Goal: Check status

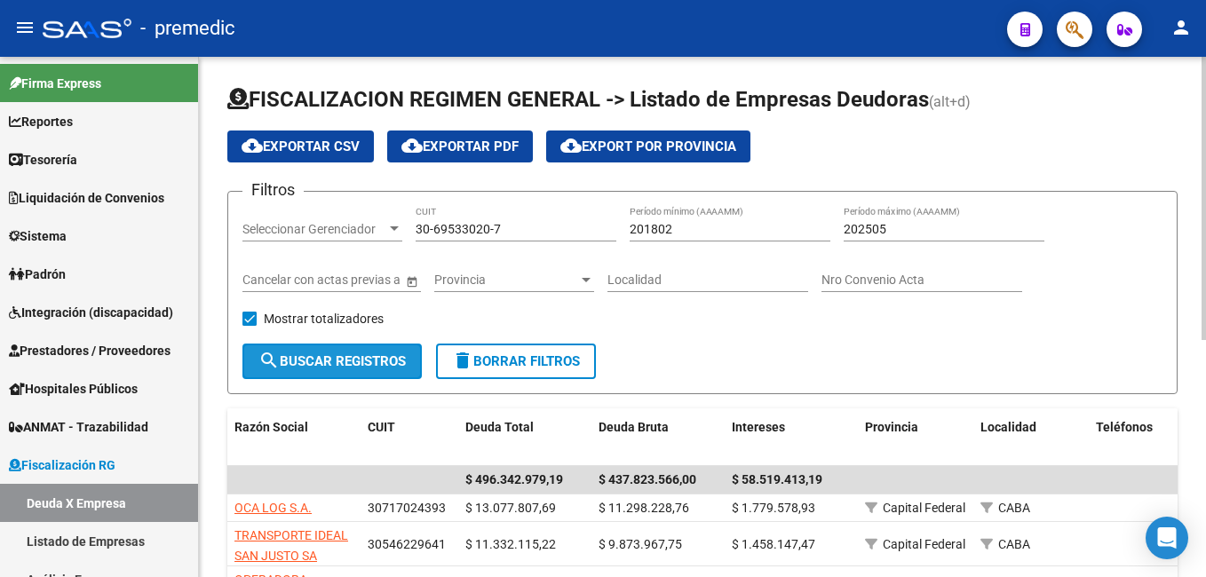
click at [339, 333] on button "search Buscar Registros" at bounding box center [332, 362] width 179 height 36
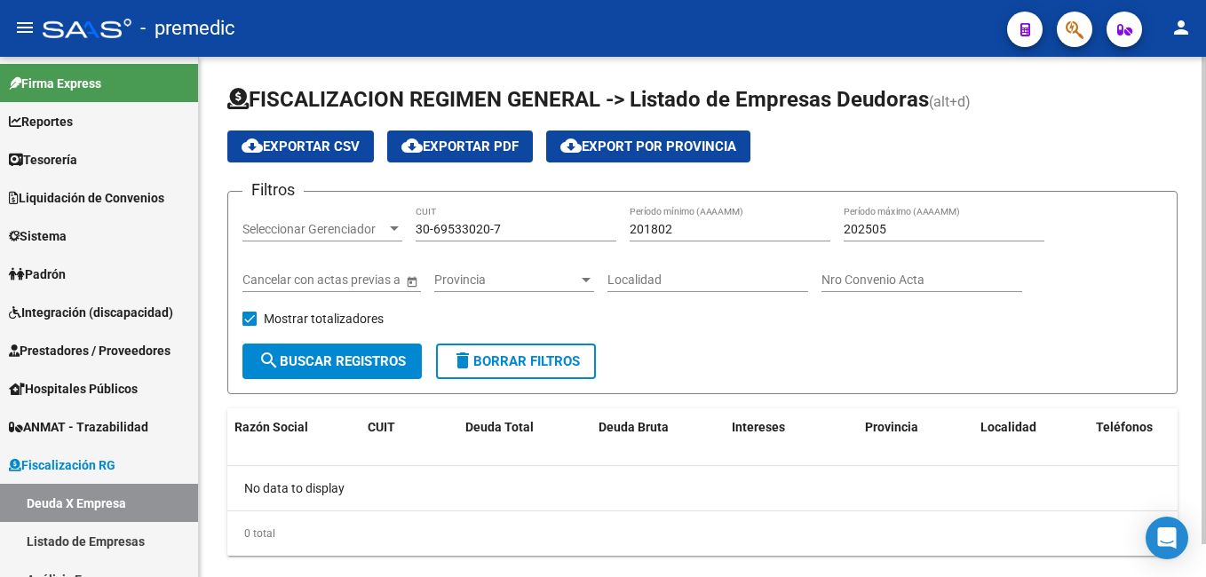
click at [491, 227] on input "30-69533020-7" at bounding box center [516, 229] width 201 height 15
click at [491, 230] on input "30-69533020-7" at bounding box center [516, 229] width 201 height 15
drag, startPoint x: 508, startPoint y: 231, endPoint x: 371, endPoint y: 230, distance: 136.8
click at [371, 230] on div "Filtros Seleccionar Gerenciador Seleccionar Gerenciador 30-69533020-7 CUIT 2018…" at bounding box center [703, 275] width 920 height 138
paste input
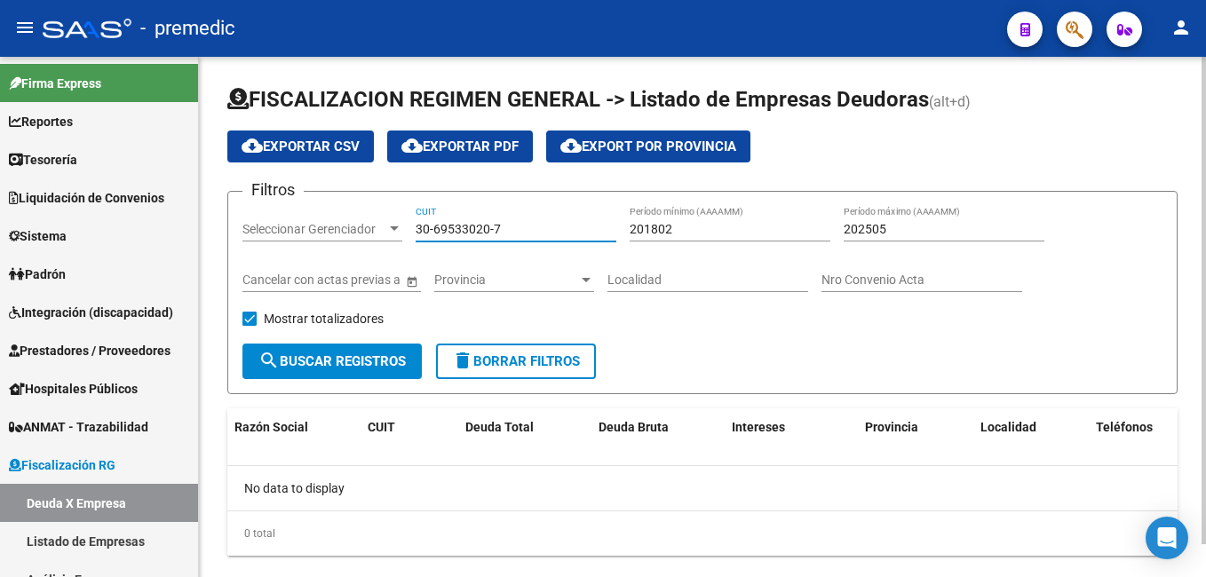
type input "30-69533020-7"
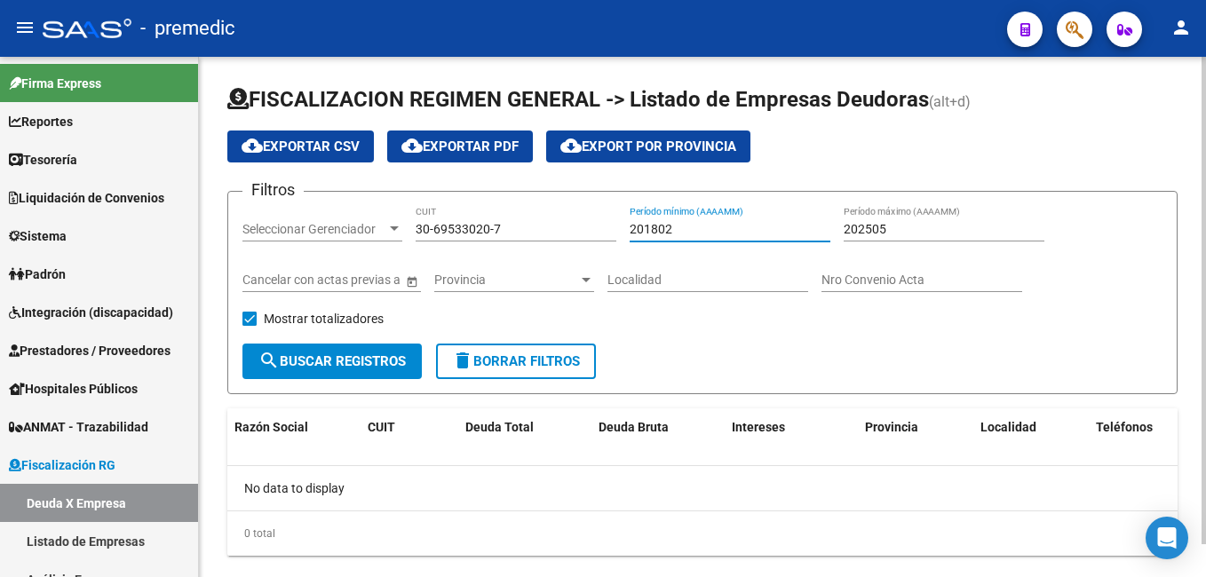
click at [683, 234] on input "201802" at bounding box center [730, 229] width 201 height 15
type input "202501"
click at [683, 227] on input "202505" at bounding box center [944, 229] width 201 height 15
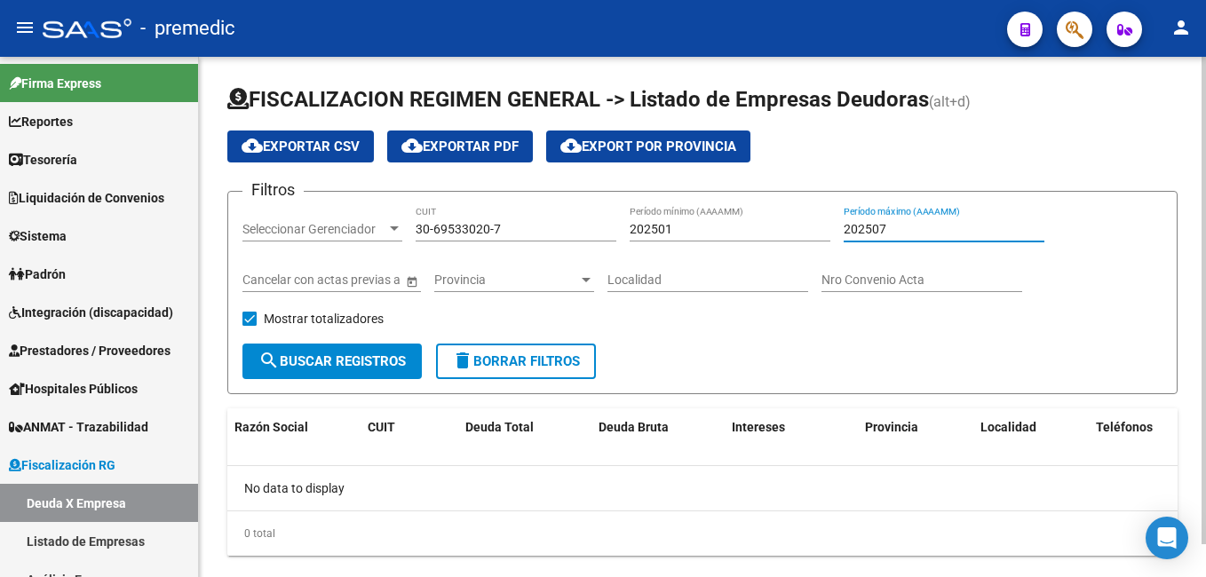
type input "202507"
click at [350, 333] on span "search Buscar Registros" at bounding box center [332, 362] width 147 height 16
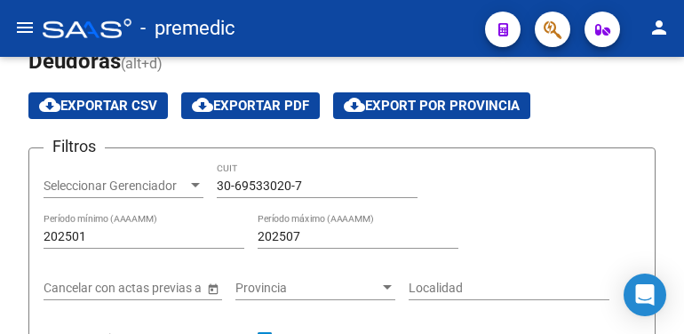
scroll to position [95, 0]
